Goal: Task Accomplishment & Management: Manage account settings

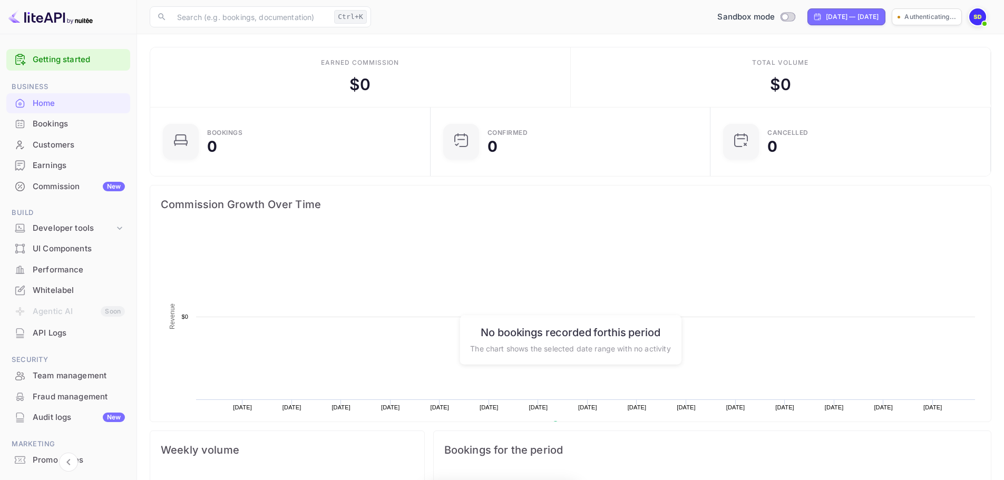
scroll to position [163, 266]
click at [50, 286] on div "Whitelabel" at bounding box center [79, 291] width 92 height 12
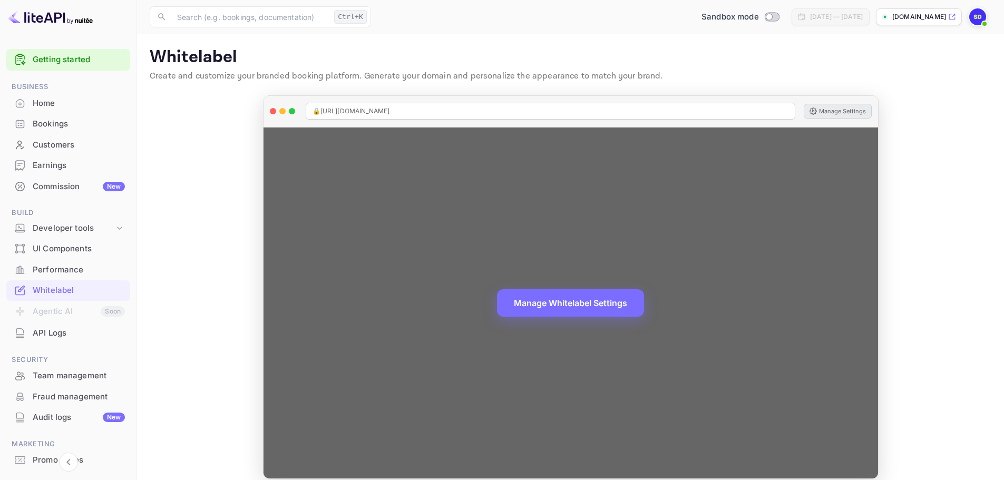
click at [839, 110] on button "Manage Settings" at bounding box center [838, 111] width 68 height 15
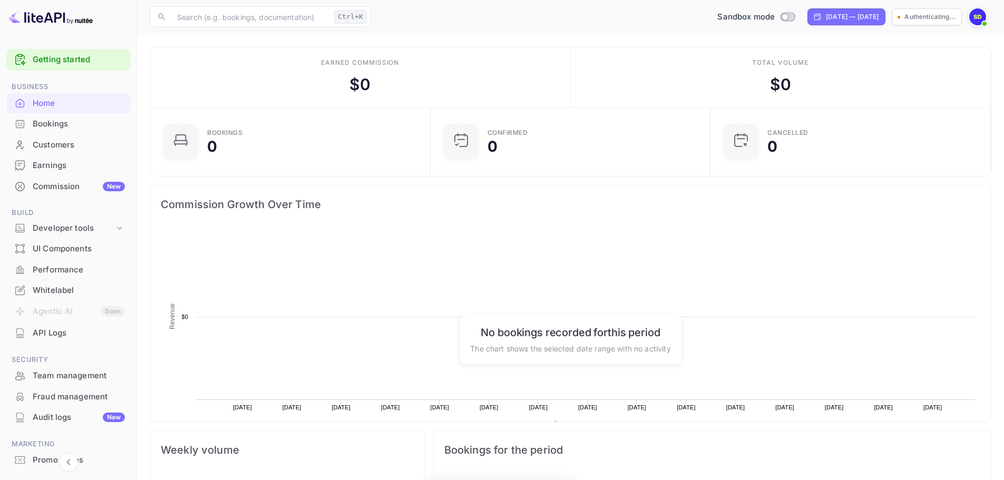
scroll to position [163, 266]
click at [908, 12] on p "[DOMAIN_NAME]" at bounding box center [920, 16] width 54 height 9
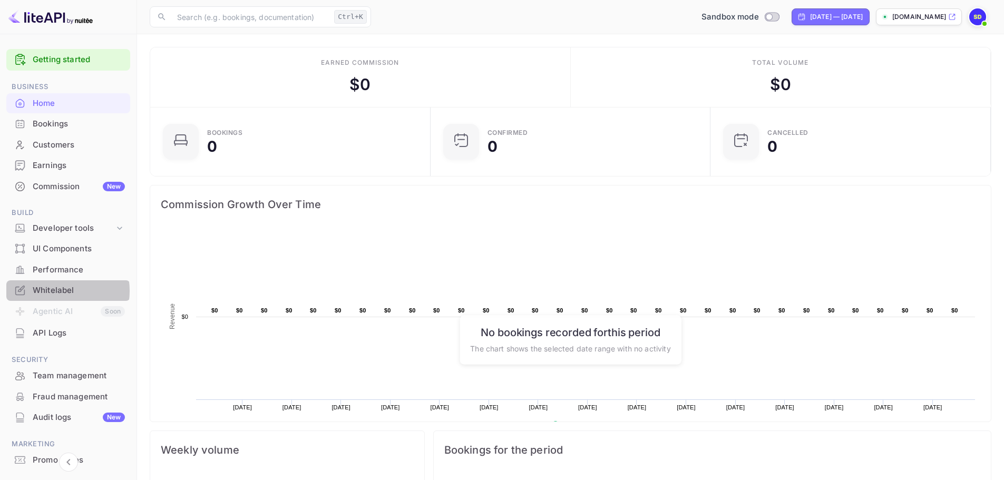
click at [55, 291] on div "Whitelabel" at bounding box center [79, 291] width 92 height 12
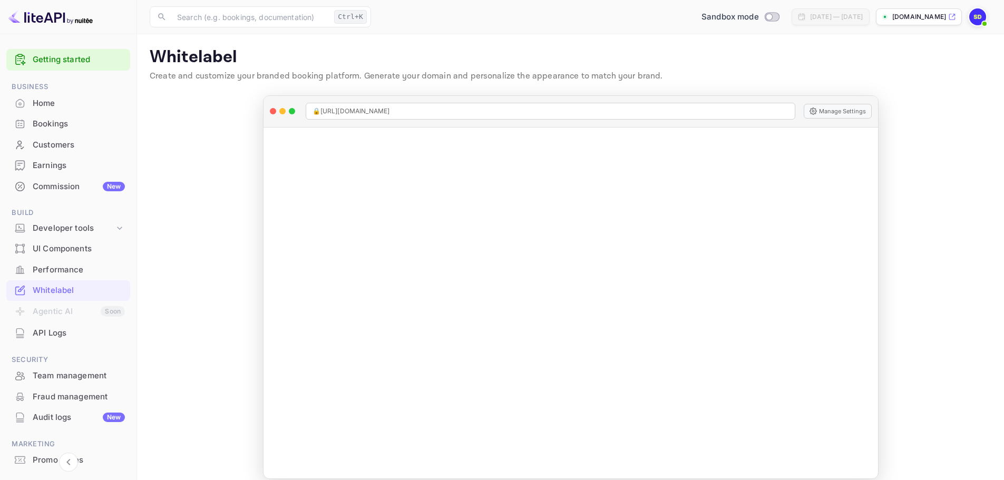
click at [927, 21] on p "[DOMAIN_NAME]" at bounding box center [920, 16] width 54 height 9
click at [978, 20] on img at bounding box center [977, 16] width 17 height 17
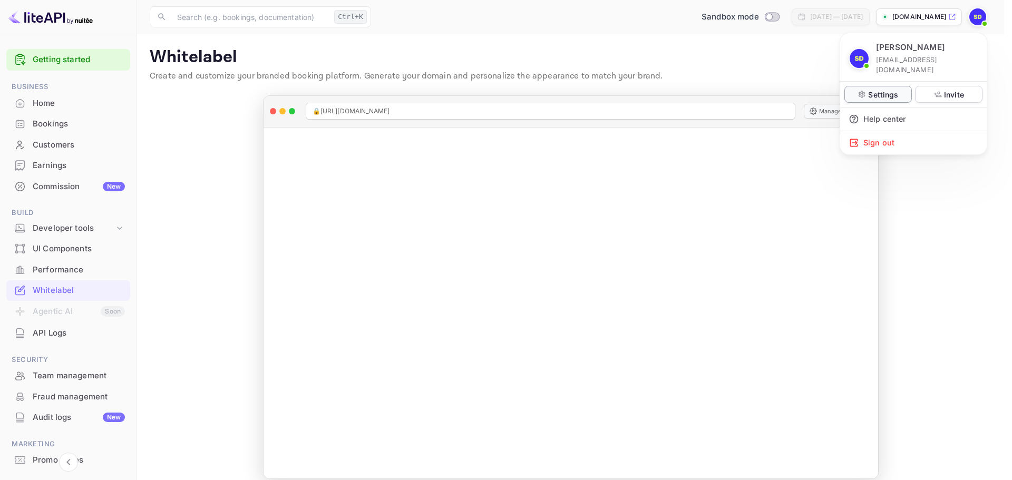
click at [879, 89] on p "Settings" at bounding box center [883, 94] width 30 height 11
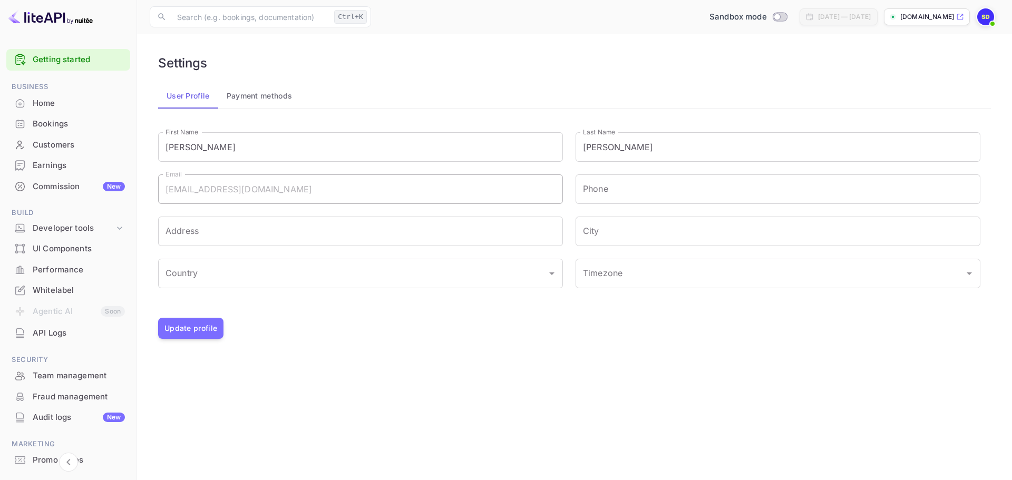
click at [67, 287] on div "Whitelabel" at bounding box center [79, 291] width 92 height 12
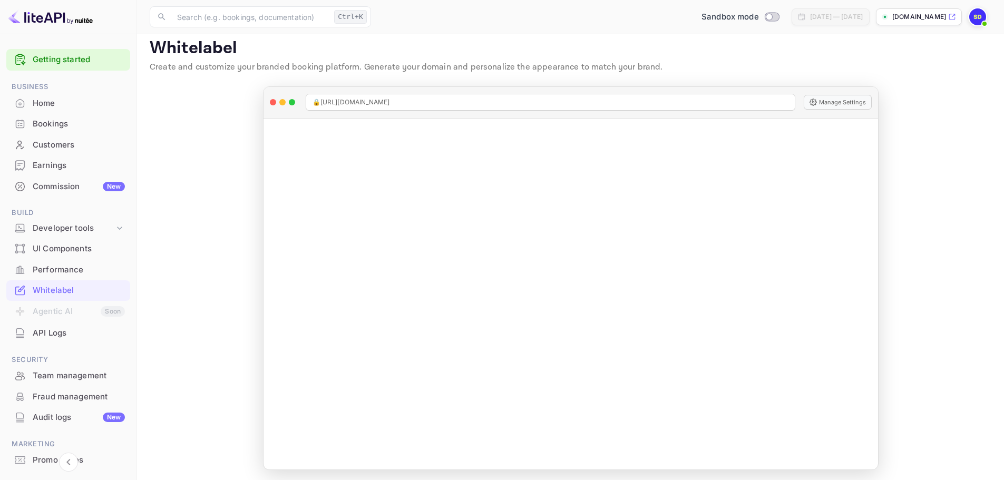
scroll to position [12, 0]
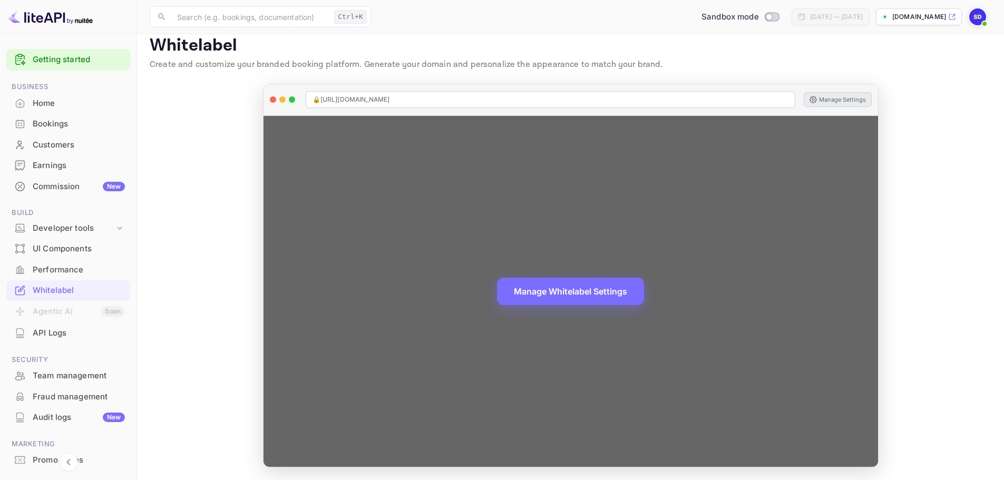
click at [856, 99] on button "Manage Settings" at bounding box center [838, 99] width 68 height 15
